Goal: Task Accomplishment & Management: Complete application form

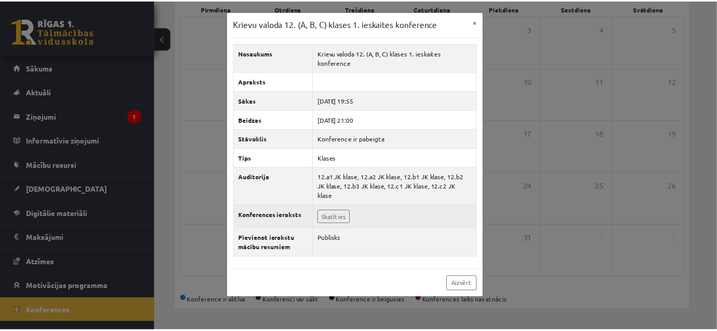
scroll to position [71, 0]
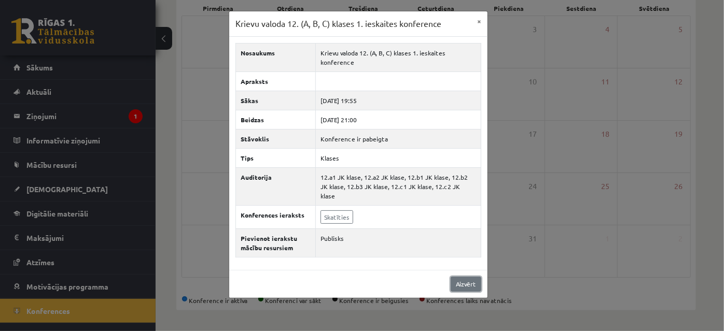
click at [469, 292] on link "Aizvērt" at bounding box center [466, 284] width 31 height 15
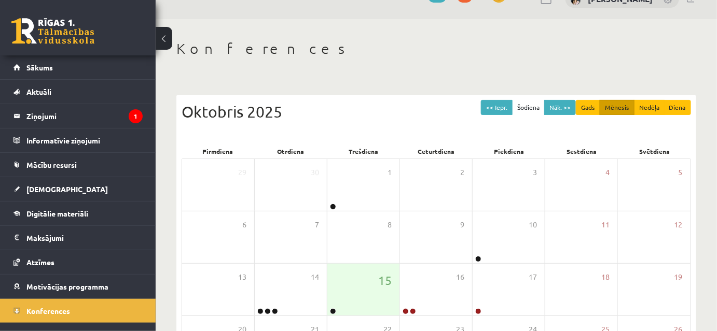
scroll to position [0, 0]
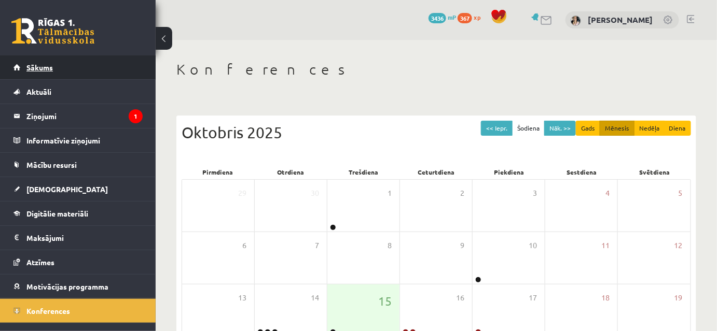
click at [42, 67] on span "Sākums" at bounding box center [39, 67] width 26 height 9
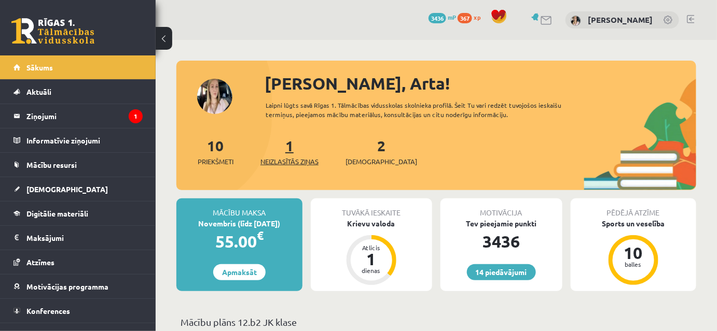
click at [290, 163] on link "1 Neizlasītās ziņas" at bounding box center [289, 151] width 58 height 31
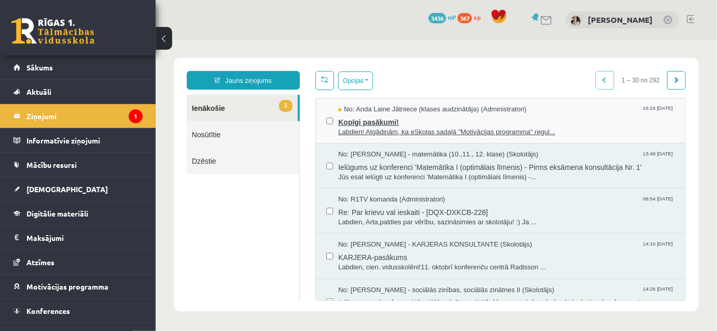
drag, startPoint x: 370, startPoint y: 121, endPoint x: 495, endPoint y: 180, distance: 138.5
click at [370, 122] on span "Kopīgi pasākumi!" at bounding box center [506, 120] width 336 height 13
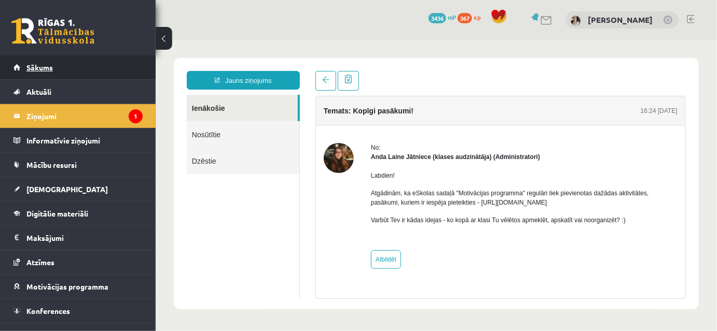
click at [33, 64] on span "Sākums" at bounding box center [39, 67] width 26 height 9
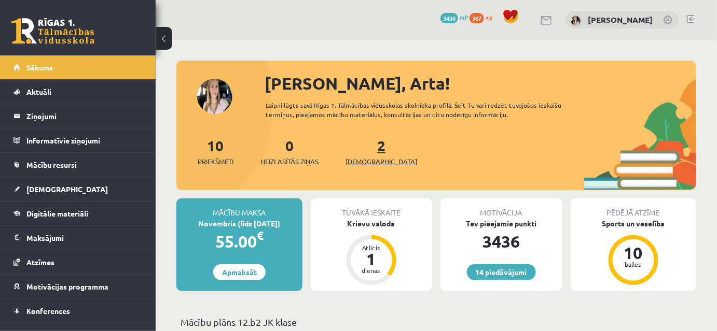
click at [363, 166] on link "2 Ieskaites" at bounding box center [381, 151] width 72 height 31
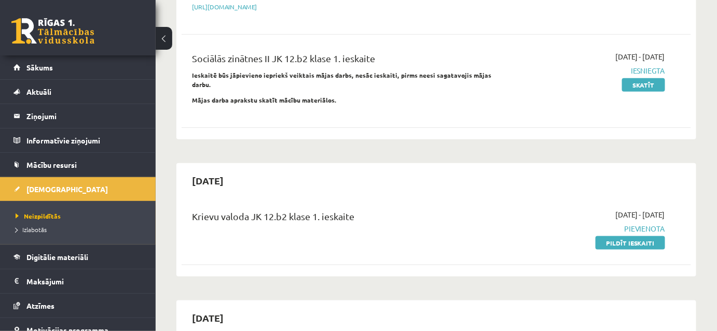
scroll to position [330, 0]
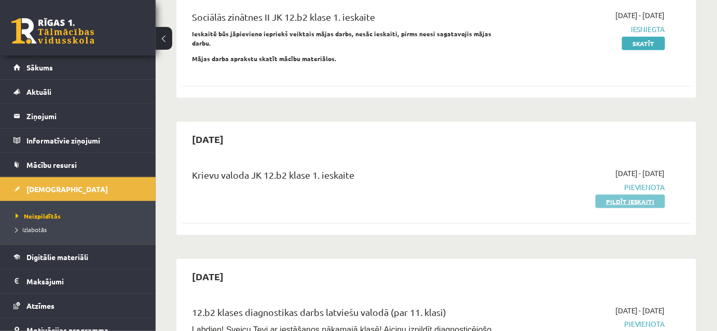
click at [623, 208] on link "Pildīt ieskaiti" at bounding box center [629, 201] width 69 height 13
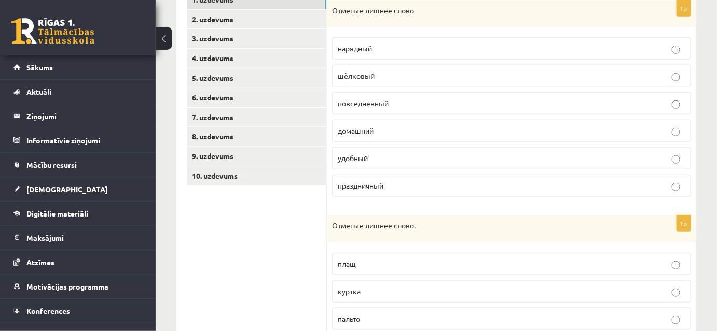
scroll to position [220, 0]
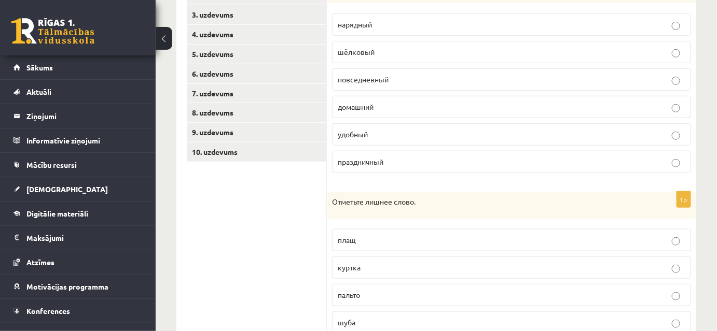
click at [680, 56] on label "шёлковый" at bounding box center [511, 52] width 359 height 22
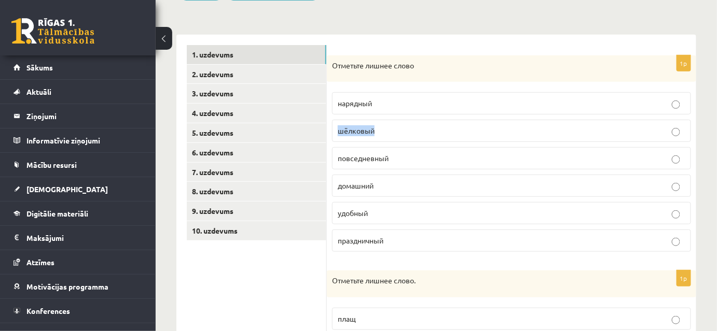
scroll to position [41, 0]
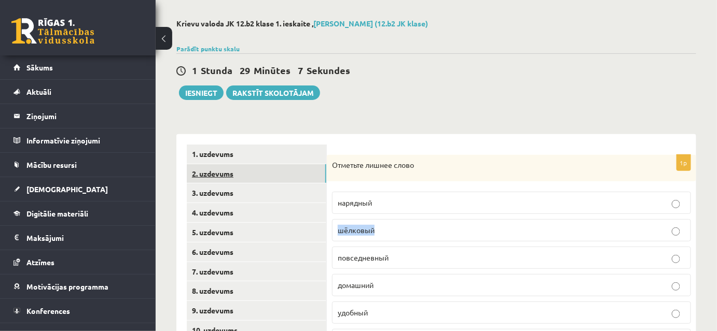
click at [208, 172] on link "2. uzdevums" at bounding box center [256, 173] width 139 height 19
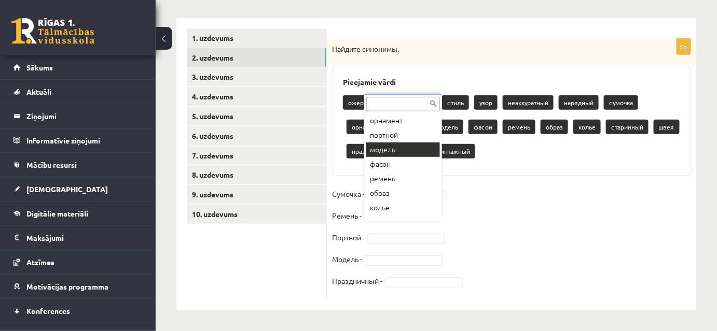
scroll to position [187, 0]
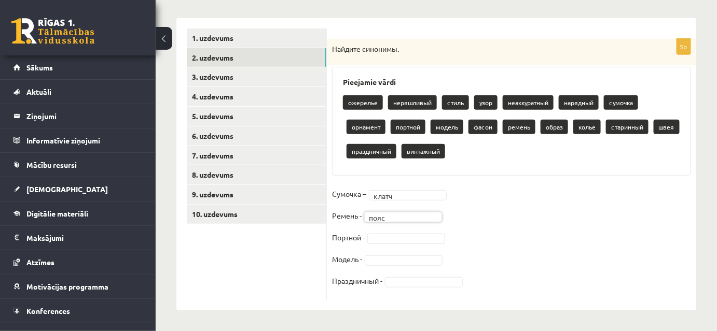
drag, startPoint x: 375, startPoint y: 228, endPoint x: 381, endPoint y: 230, distance: 6.1
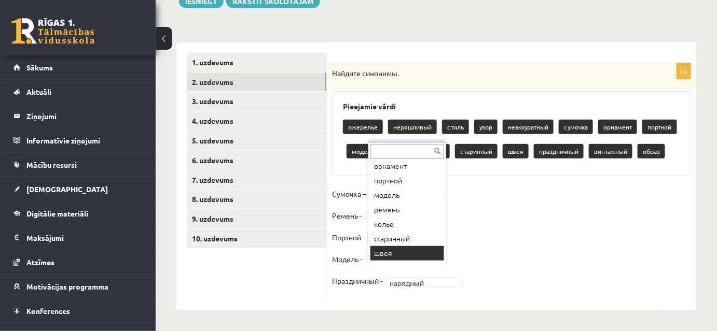
scroll to position [148, 0]
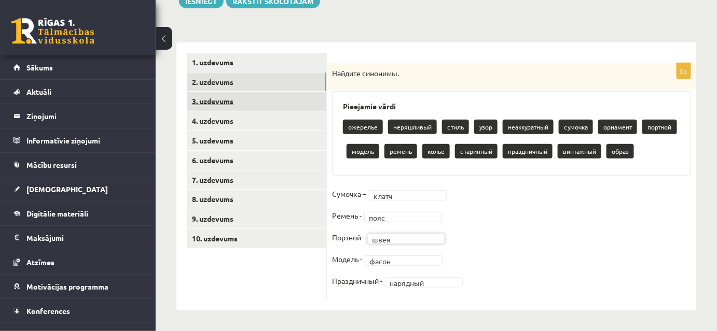
click at [211, 92] on link "3. uzdevums" at bounding box center [256, 101] width 139 height 19
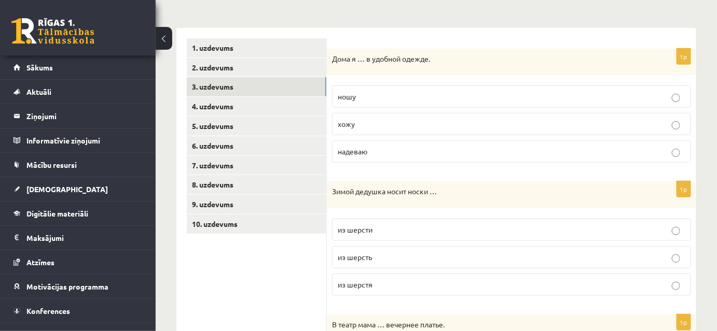
click at [383, 128] on p "хожу" at bounding box center [511, 124] width 347 height 11
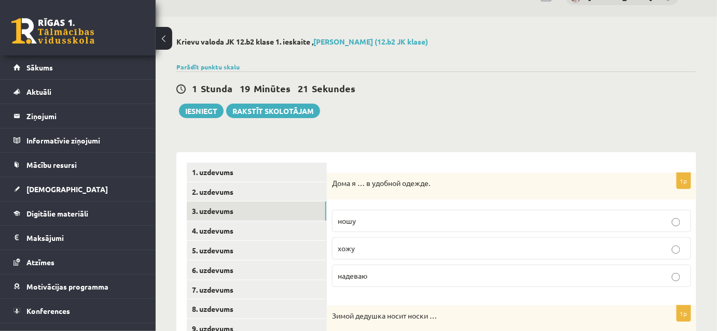
scroll to position [133, 0]
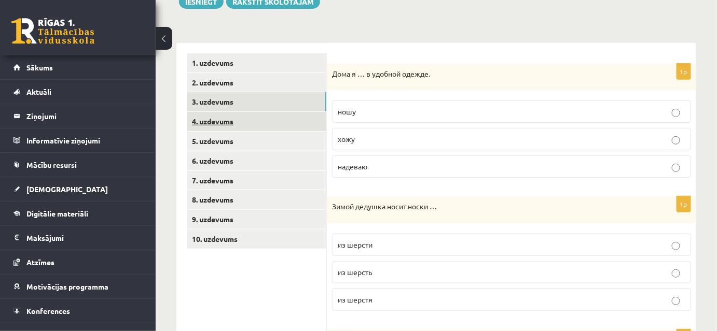
click at [221, 122] on link "4. uzdevums" at bounding box center [256, 121] width 139 height 19
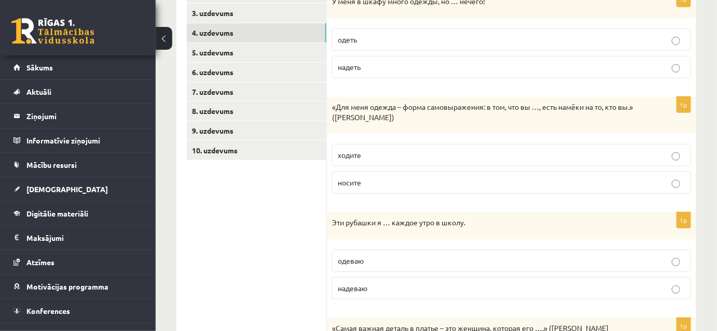
scroll to position [243, 0]
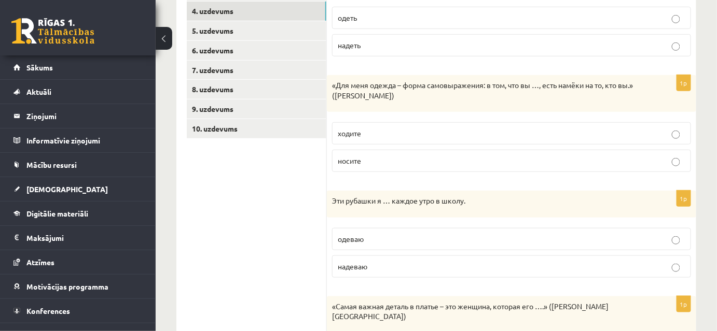
click at [670, 167] on label "носите" at bounding box center [511, 161] width 359 height 22
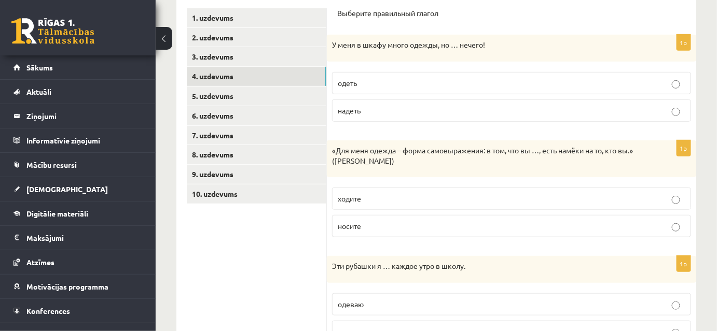
scroll to position [133, 0]
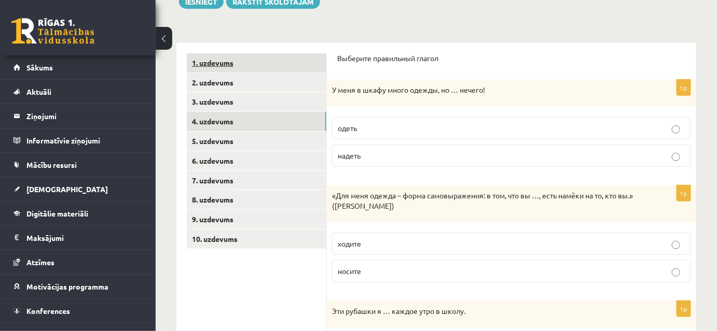
click at [221, 60] on link "1. uzdevums" at bounding box center [256, 62] width 139 height 19
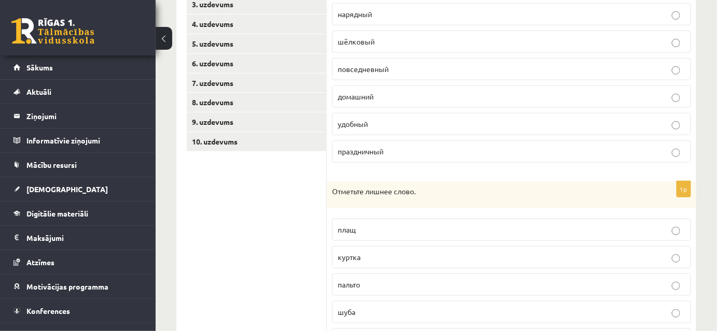
scroll to position [152, 0]
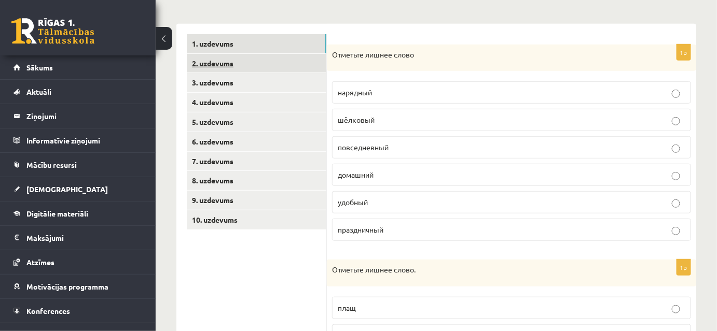
click at [203, 64] on link "2. uzdevums" at bounding box center [256, 63] width 139 height 19
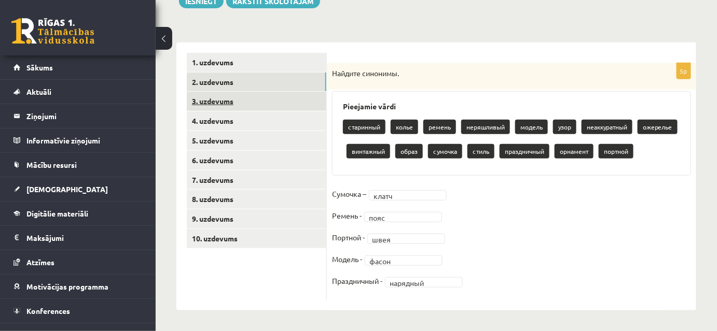
click at [202, 92] on link "3. uzdevums" at bounding box center [256, 101] width 139 height 19
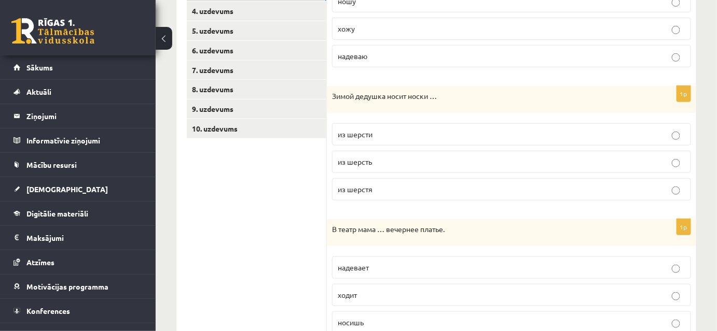
scroll to position [133, 0]
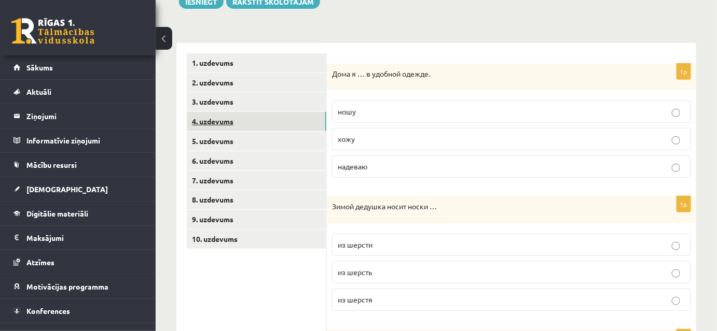
click at [221, 123] on link "4. uzdevums" at bounding box center [256, 121] width 139 height 19
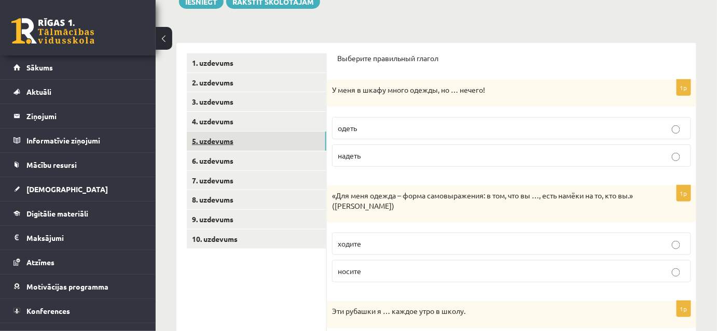
click at [227, 142] on link "5. uzdevums" at bounding box center [256, 141] width 139 height 19
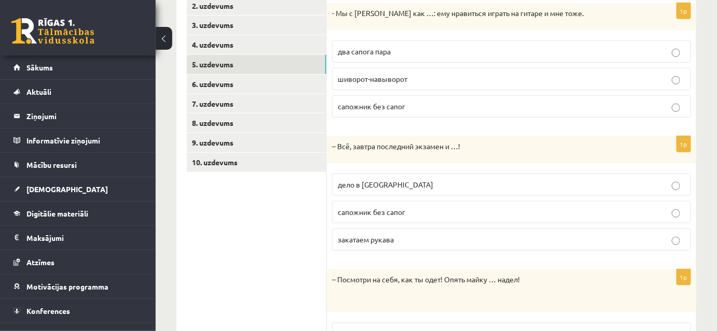
scroll to position [107, 0]
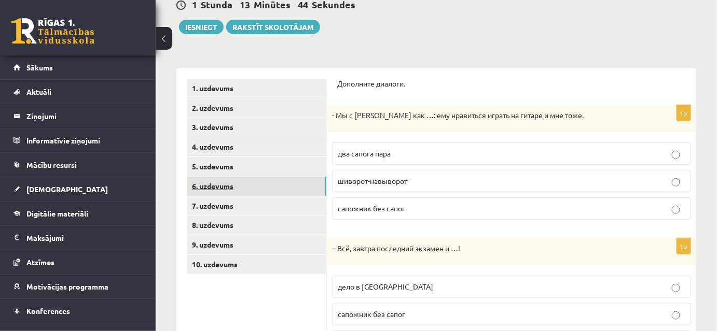
click at [214, 186] on link "6. uzdevums" at bounding box center [256, 186] width 139 height 19
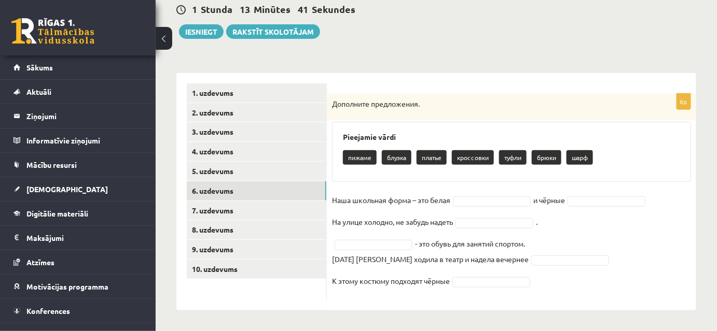
scroll to position [114, 0]
click at [399, 153] on p "блузка" at bounding box center [397, 157] width 30 height 15
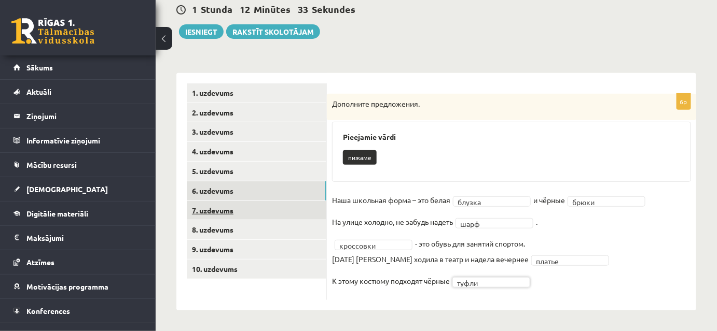
click at [223, 201] on link "7. uzdevums" at bounding box center [256, 210] width 139 height 19
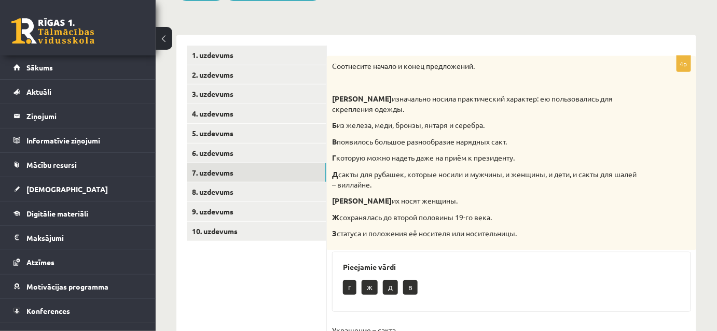
scroll to position [107, 0]
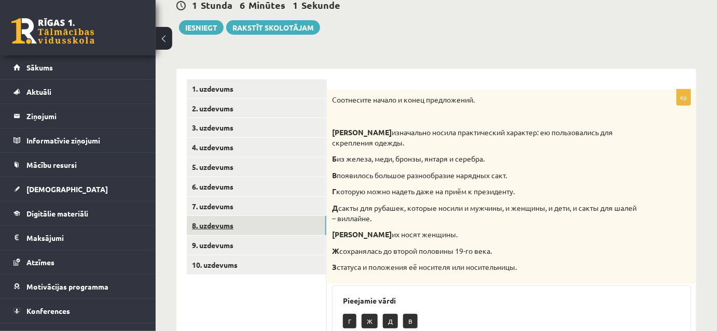
drag, startPoint x: 209, startPoint y: 225, endPoint x: 233, endPoint y: 229, distance: 24.2
click at [210, 225] on link "8. uzdevums" at bounding box center [256, 225] width 139 height 19
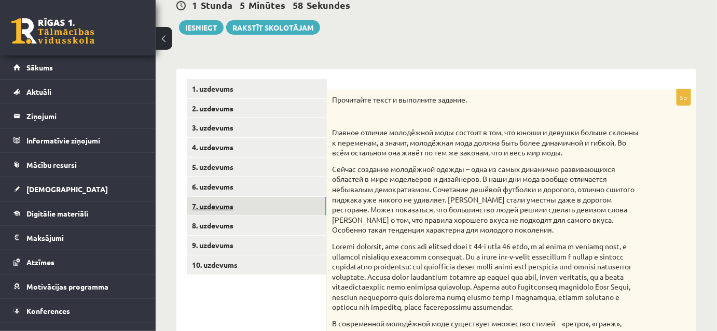
click at [227, 205] on link "7. uzdevums" at bounding box center [256, 206] width 139 height 19
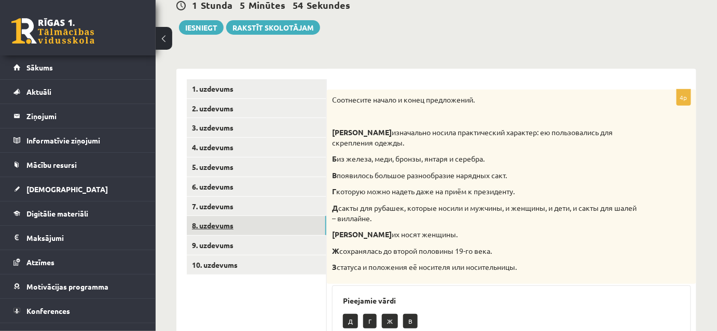
click at [210, 225] on link "8. uzdevums" at bounding box center [256, 225] width 139 height 19
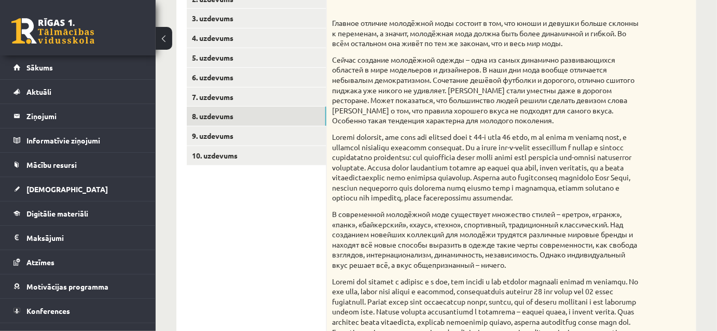
scroll to position [174, 0]
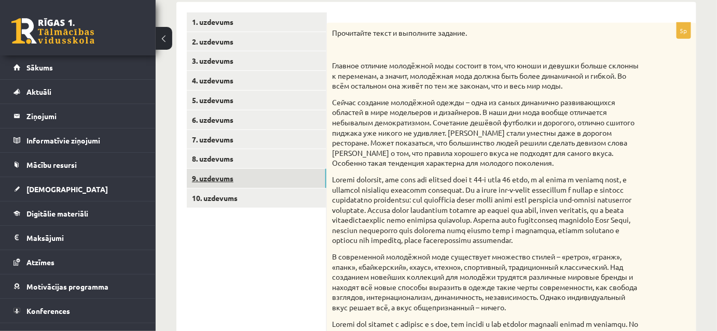
click at [224, 181] on link "9. uzdevums" at bounding box center [256, 178] width 139 height 19
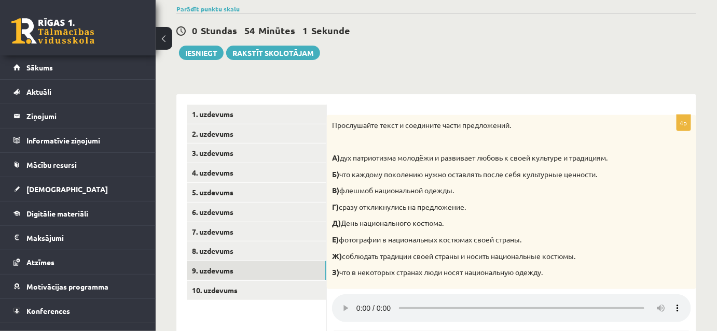
scroll to position [301, 0]
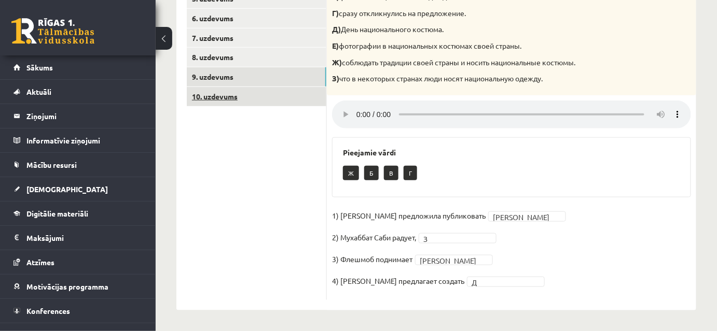
click at [214, 87] on link "10. uzdevums" at bounding box center [256, 96] width 139 height 19
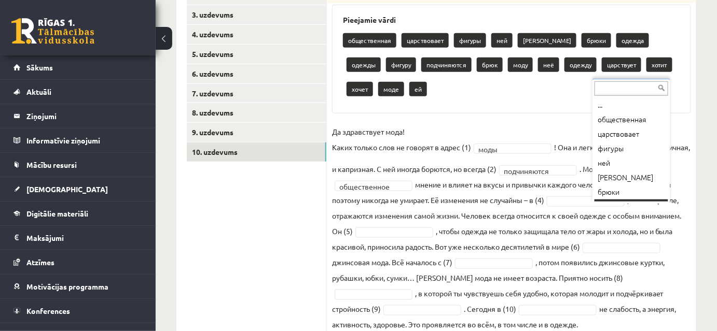
scroll to position [12, 0]
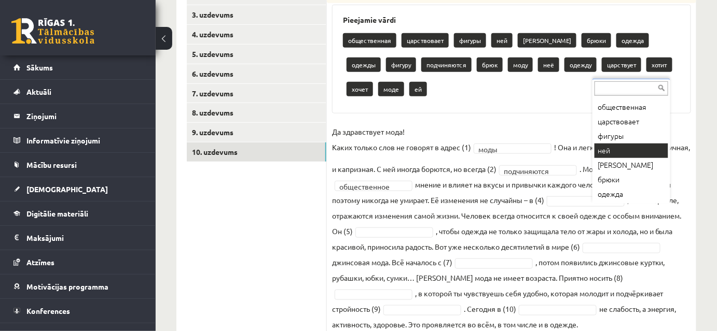
drag, startPoint x: 607, startPoint y: 152, endPoint x: 617, endPoint y: 199, distance: 47.4
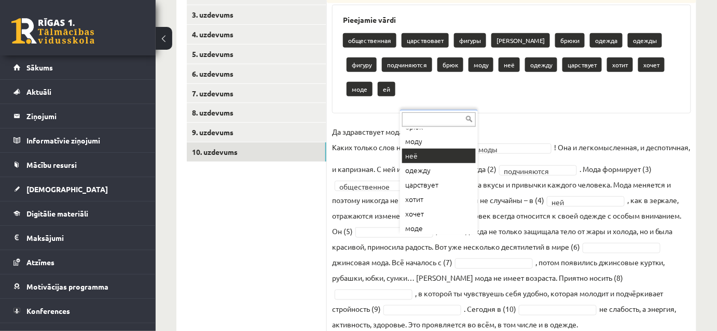
scroll to position [172, 0]
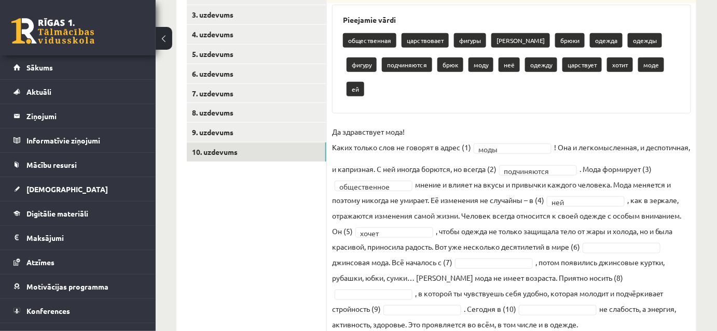
click at [382, 240] on fieldset "**********" at bounding box center [511, 228] width 359 height 208
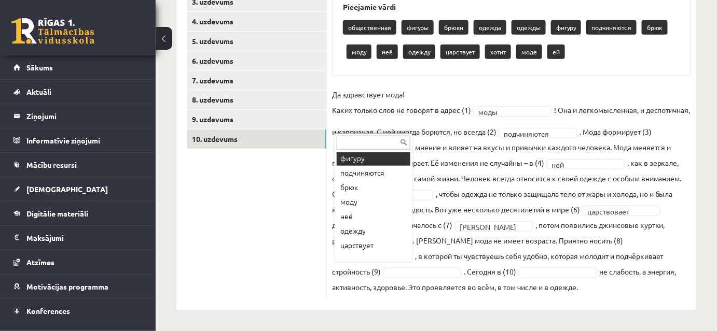
scroll to position [116, 0]
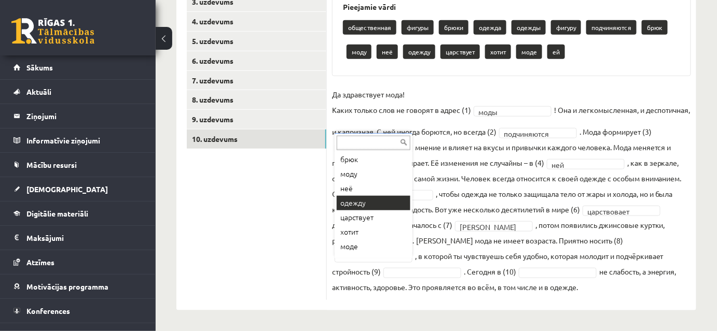
drag, startPoint x: 370, startPoint y: 196, endPoint x: 394, endPoint y: 227, distance: 38.8
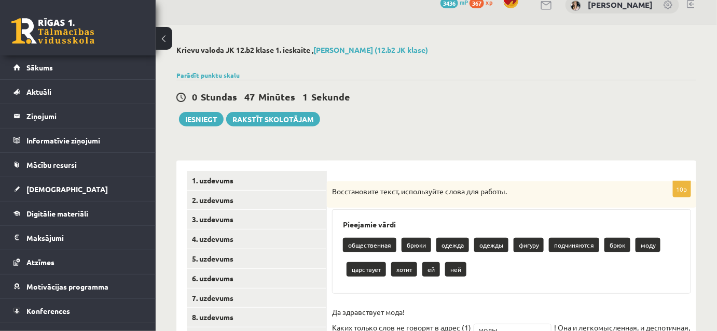
scroll to position [0, 0]
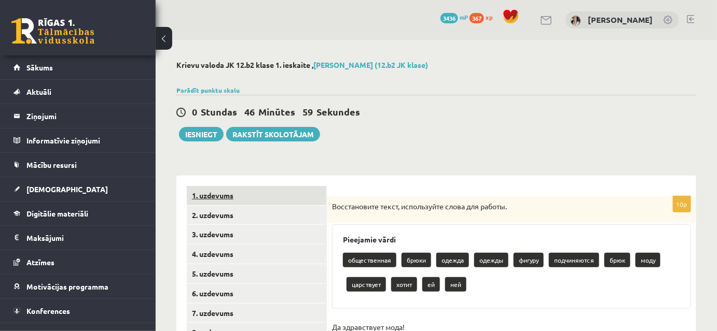
click at [215, 198] on link "1. uzdevums" at bounding box center [256, 195] width 139 height 19
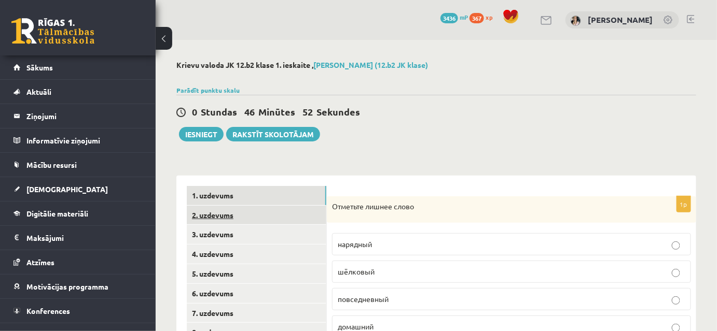
click at [222, 216] on link "2. uzdevums" at bounding box center [256, 215] width 139 height 19
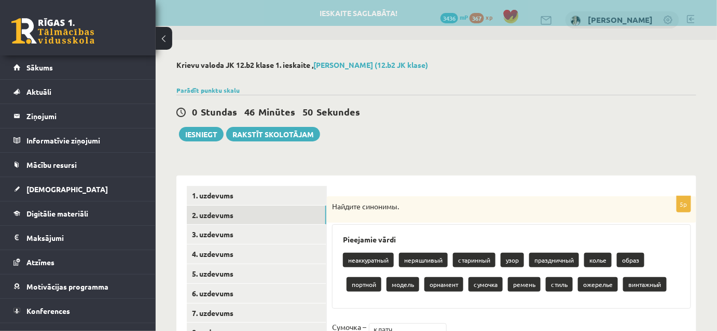
scroll to position [148, 0]
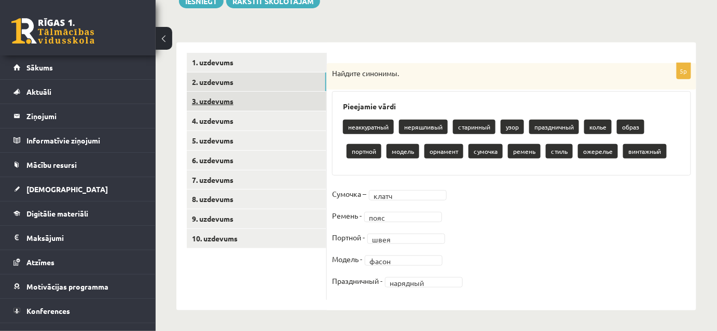
click at [218, 92] on link "3. uzdevums" at bounding box center [256, 101] width 139 height 19
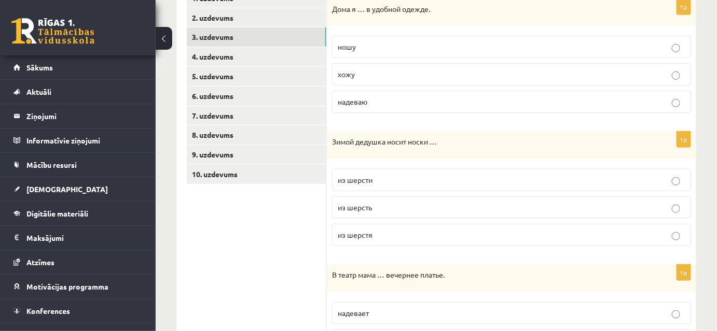
scroll to position [133, 0]
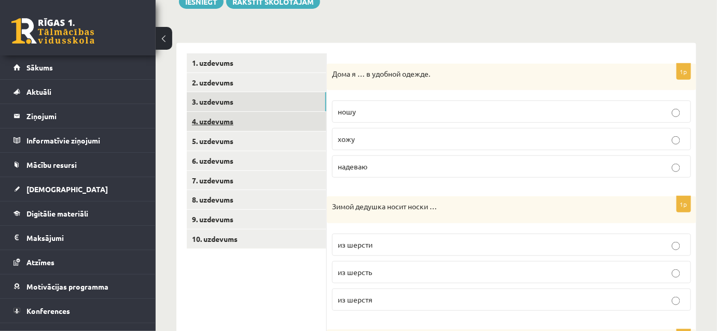
click at [221, 122] on link "4. uzdevums" at bounding box center [256, 121] width 139 height 19
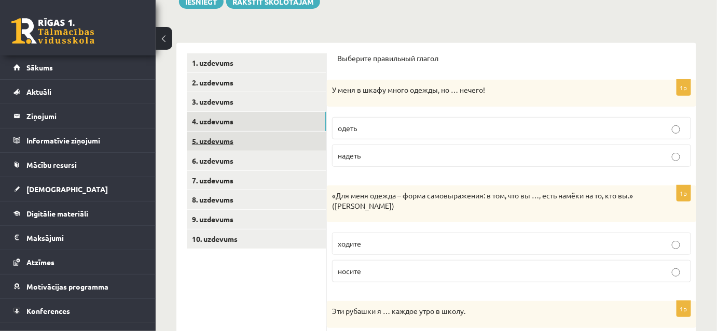
click at [211, 141] on link "5. uzdevums" at bounding box center [256, 141] width 139 height 19
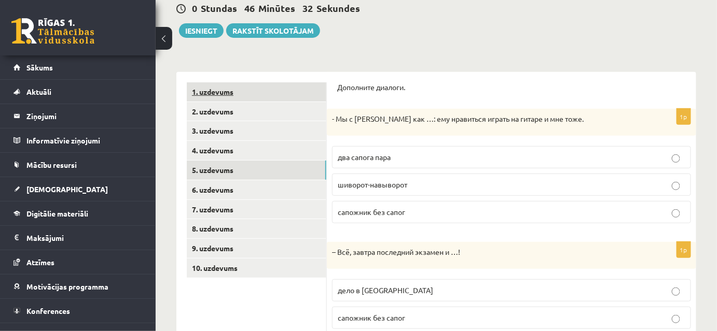
scroll to position [110, 0]
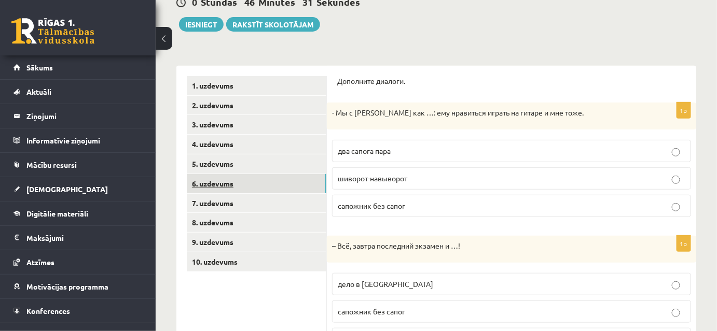
click at [215, 184] on link "6. uzdevums" at bounding box center [256, 183] width 139 height 19
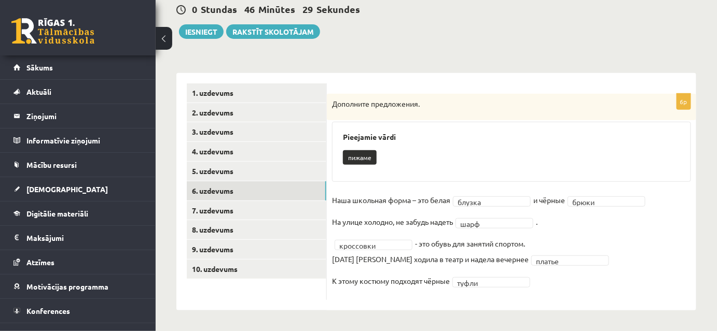
scroll to position [114, 0]
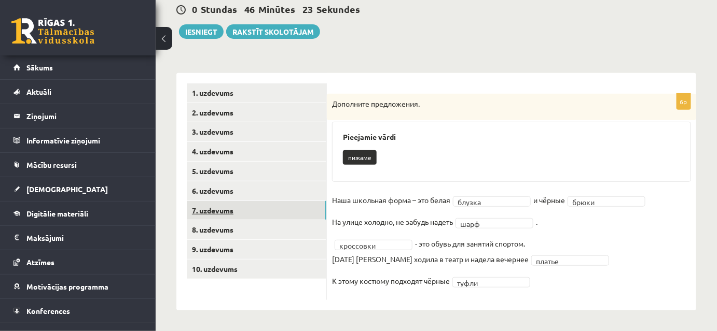
click at [216, 201] on link "7. uzdevums" at bounding box center [256, 210] width 139 height 19
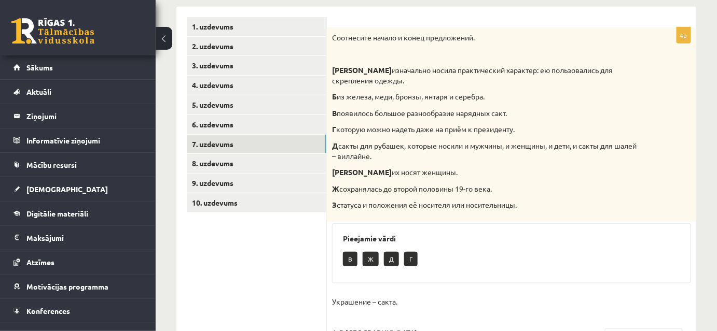
scroll to position [107, 0]
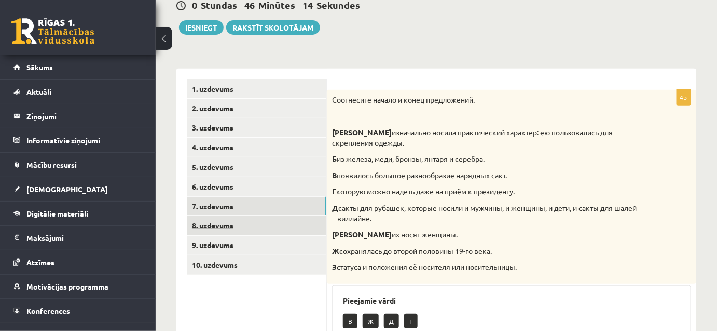
click at [216, 225] on link "8. uzdevums" at bounding box center [256, 225] width 139 height 19
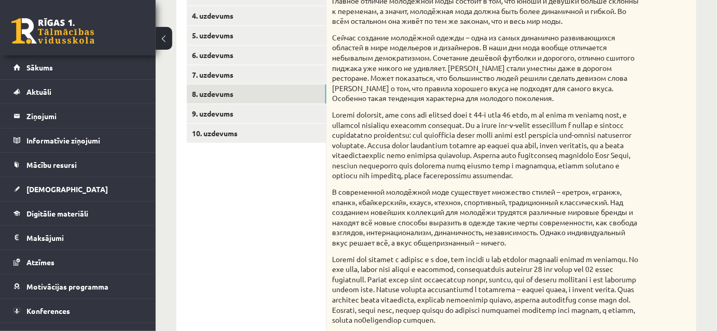
scroll to position [284, 0]
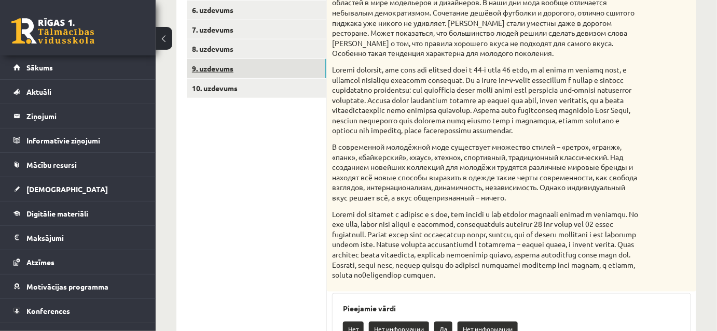
click at [214, 69] on link "9. uzdevums" at bounding box center [256, 68] width 139 height 19
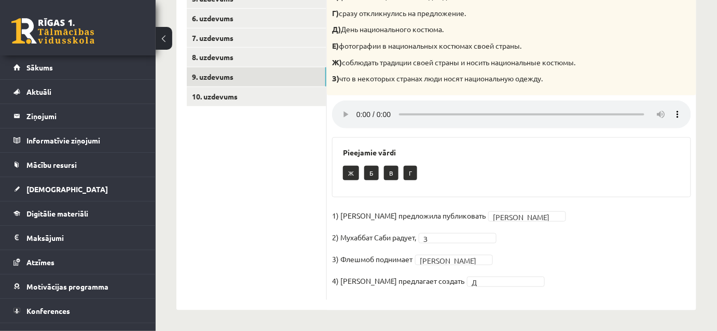
scroll to position [174, 0]
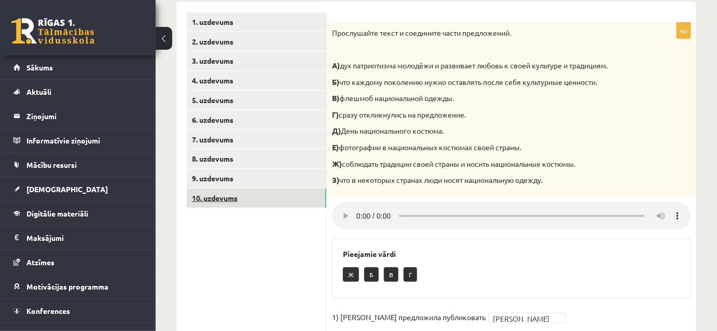
click at [217, 198] on link "10. uzdevums" at bounding box center [256, 198] width 139 height 19
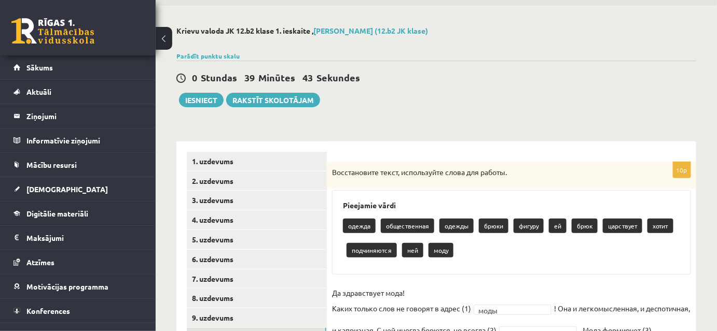
scroll to position [0, 0]
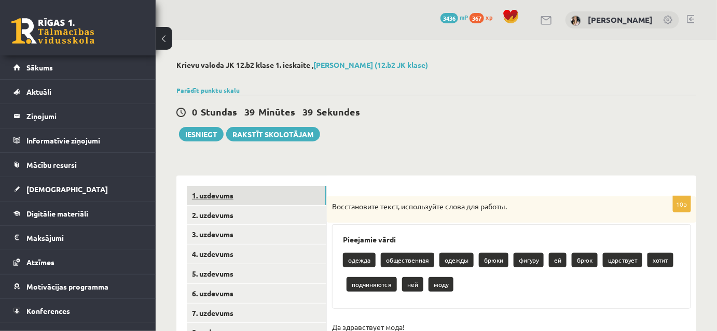
click at [200, 196] on link "1. uzdevums" at bounding box center [256, 195] width 139 height 19
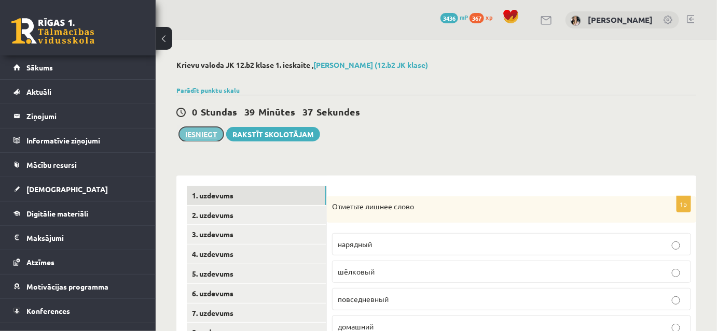
click at [202, 133] on button "Iesniegt" at bounding box center [201, 134] width 45 height 15
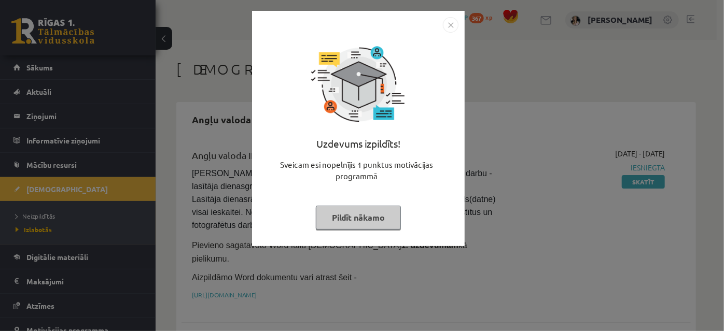
click at [368, 221] on button "Pildīt nākamo" at bounding box center [358, 218] width 85 height 24
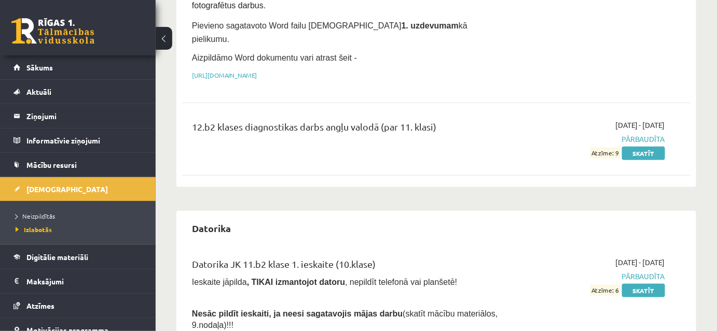
scroll to position [440, 0]
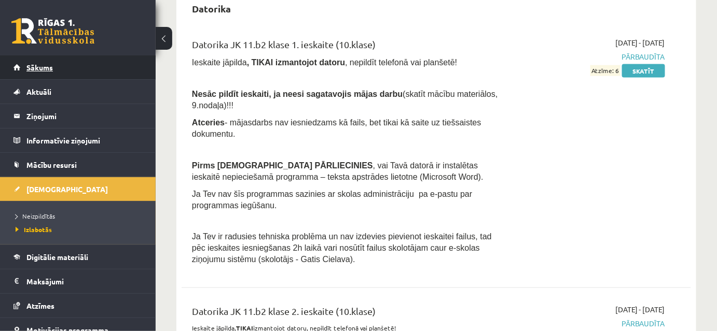
click at [33, 65] on span "Sākums" at bounding box center [39, 67] width 26 height 9
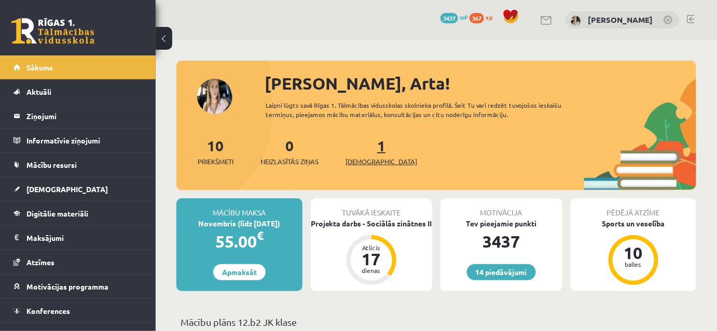
click at [366, 161] on link "1 Ieskaites" at bounding box center [381, 151] width 72 height 31
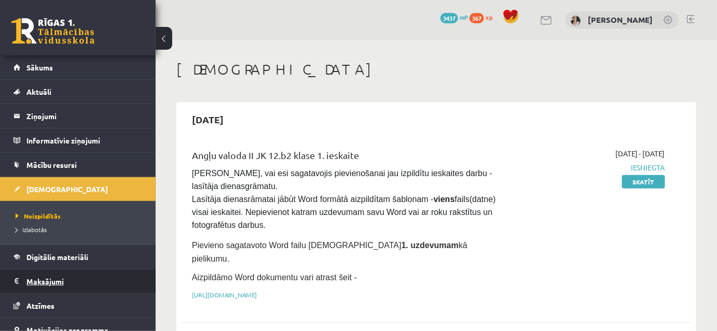
scroll to position [58, 0]
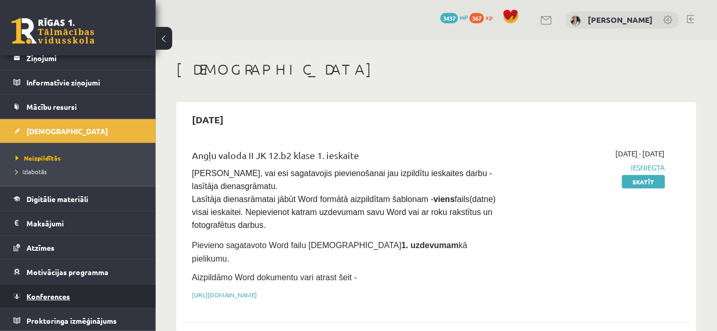
click at [50, 293] on span "Konferences" at bounding box center [48, 296] width 44 height 9
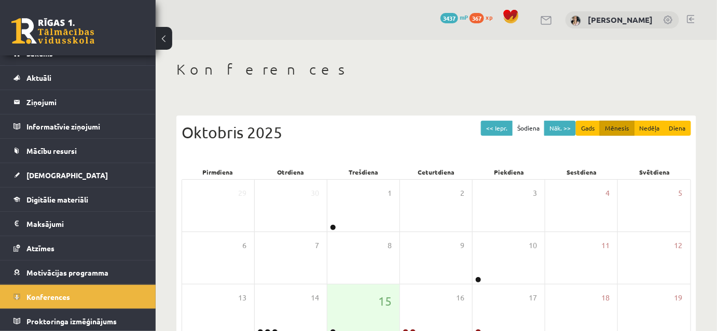
click at [690, 16] on link at bounding box center [690, 19] width 8 height 8
